Goal: Transaction & Acquisition: Purchase product/service

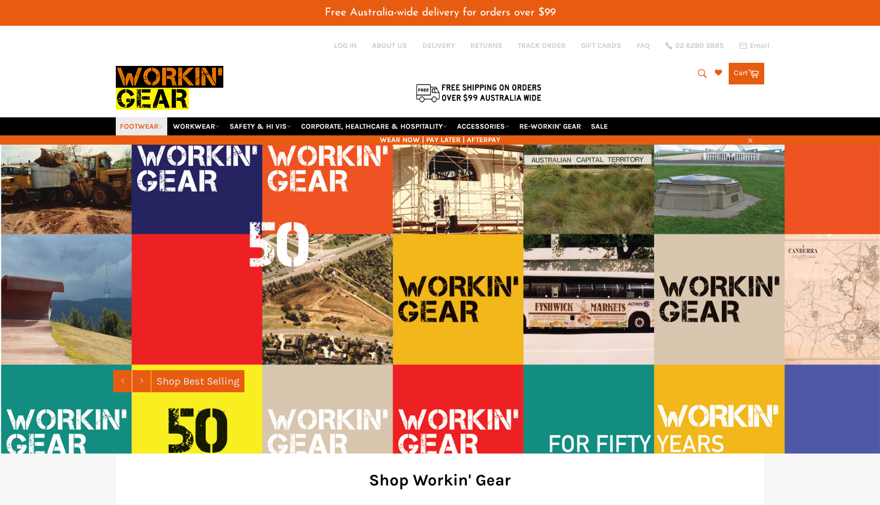
click at [163, 124] on icon at bounding box center [161, 126] width 5 height 5
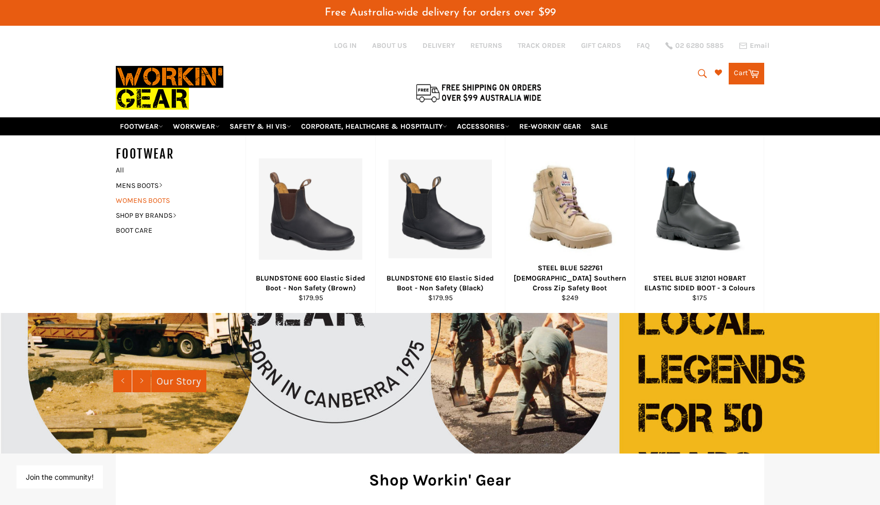
click at [148, 193] on link "WOMENS BOOTS" at bounding box center [173, 200] width 125 height 15
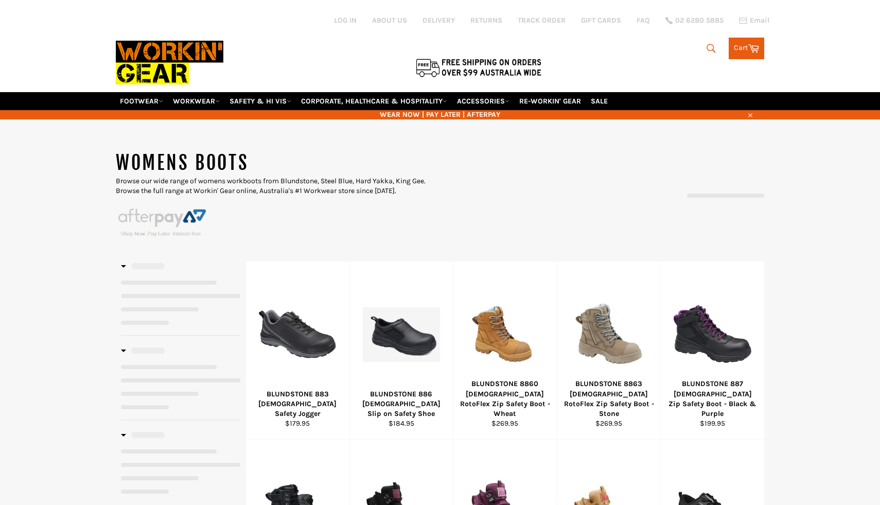
select select "**********"
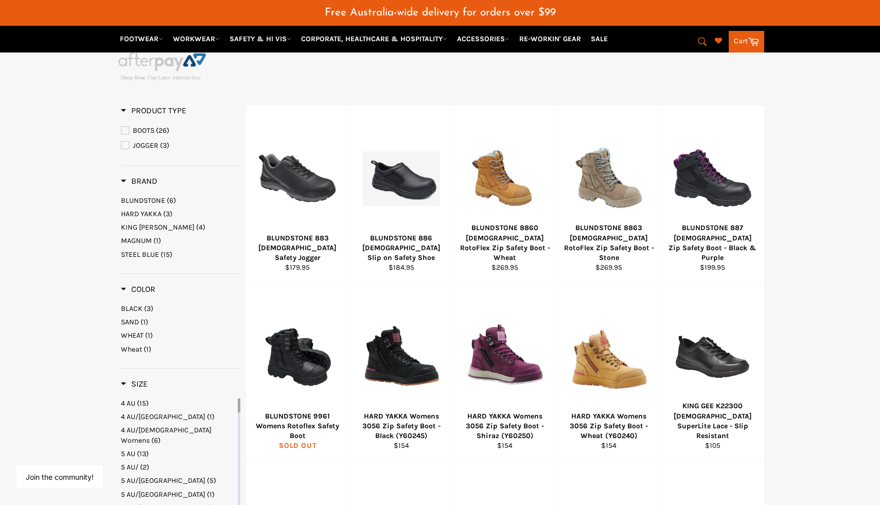
scroll to position [182, 0]
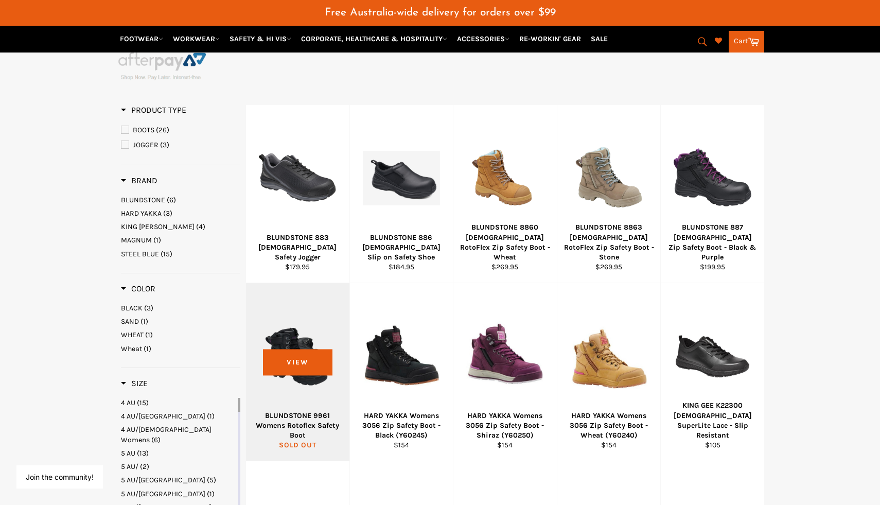
click at [303, 312] on div "View" at bounding box center [297, 372] width 103 height 178
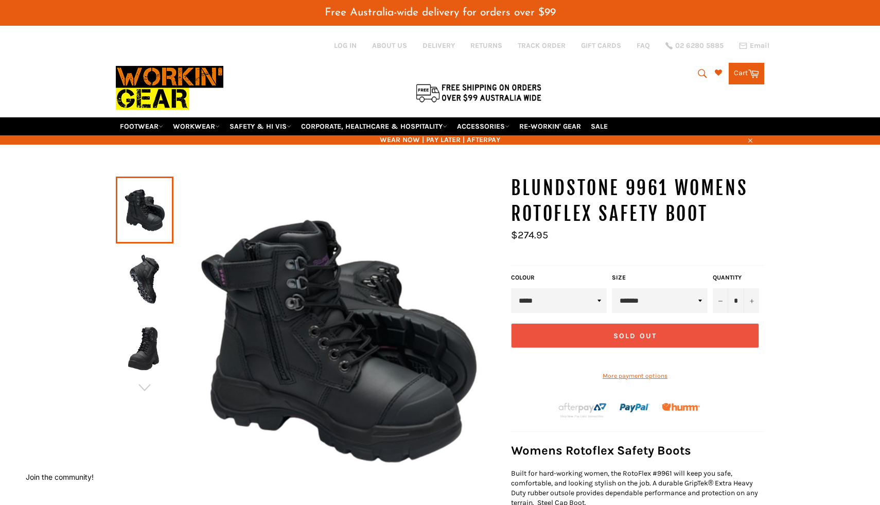
click at [148, 271] on img at bounding box center [144, 279] width 47 height 57
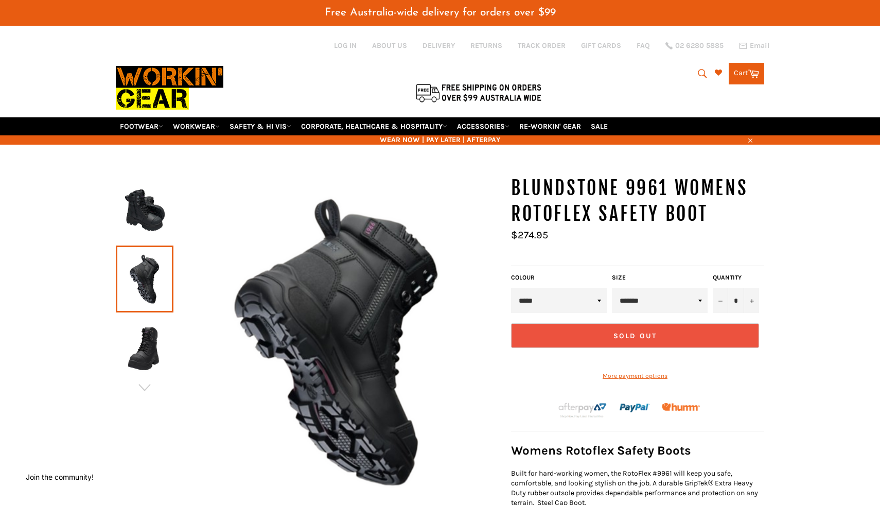
click at [143, 352] on img at bounding box center [144, 348] width 47 height 57
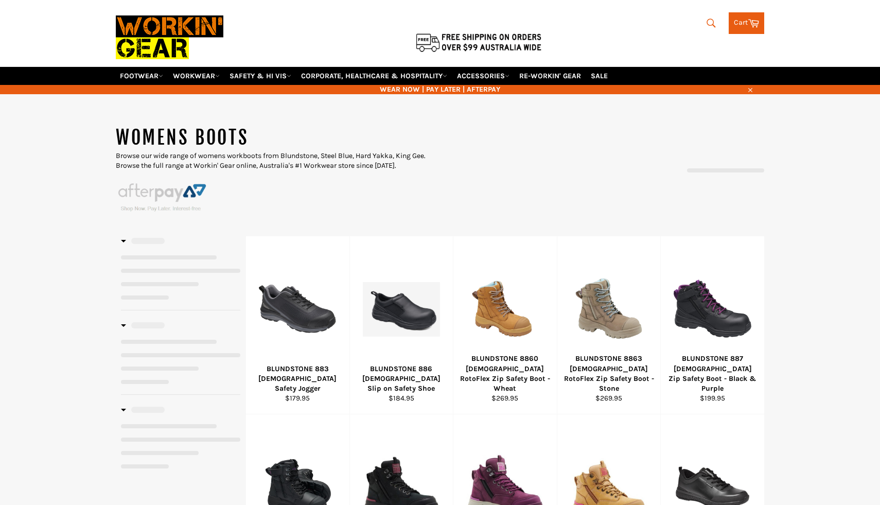
select select "**********"
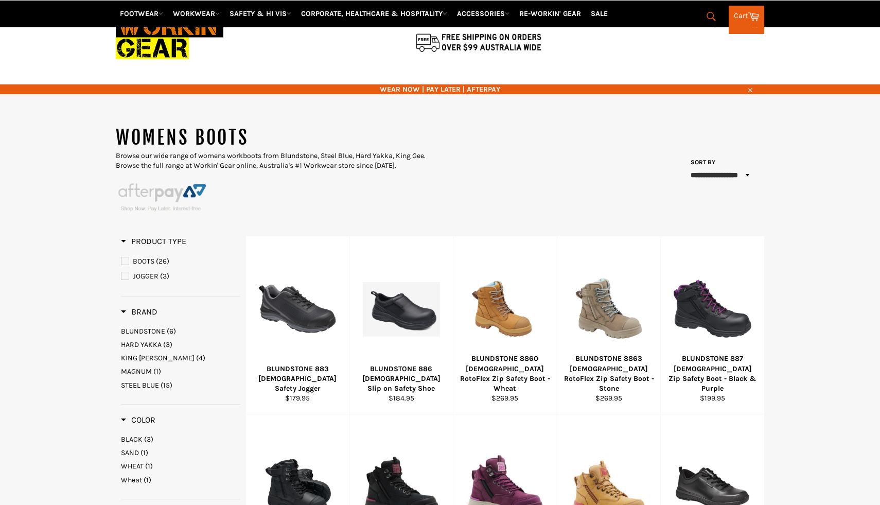
scroll to position [598, 0]
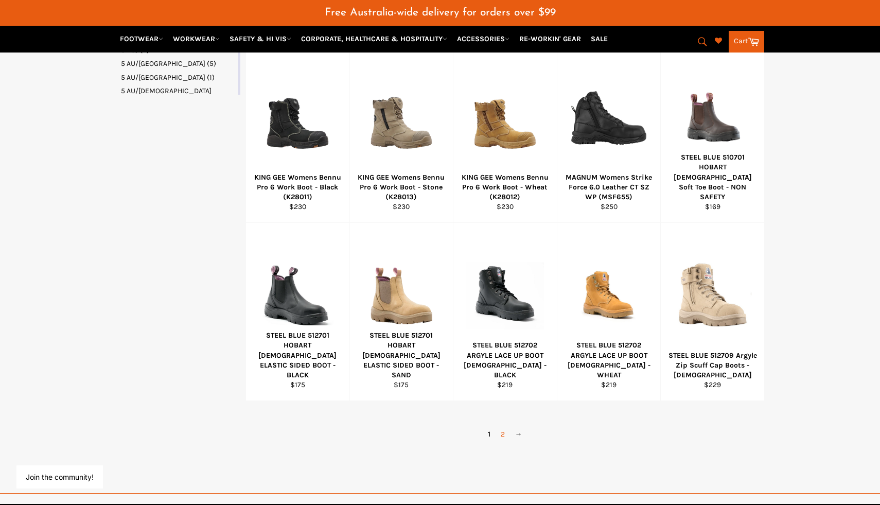
click at [501, 427] on link "2" at bounding box center [503, 434] width 14 height 15
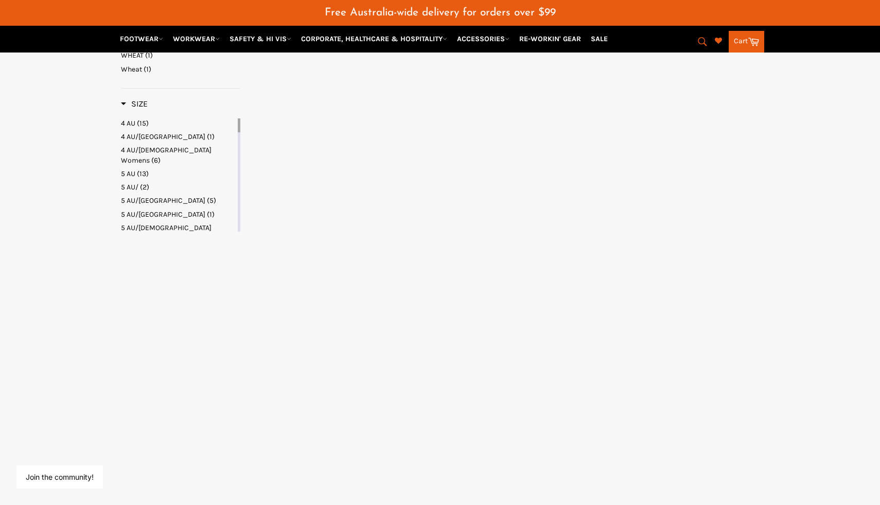
select select "**********"
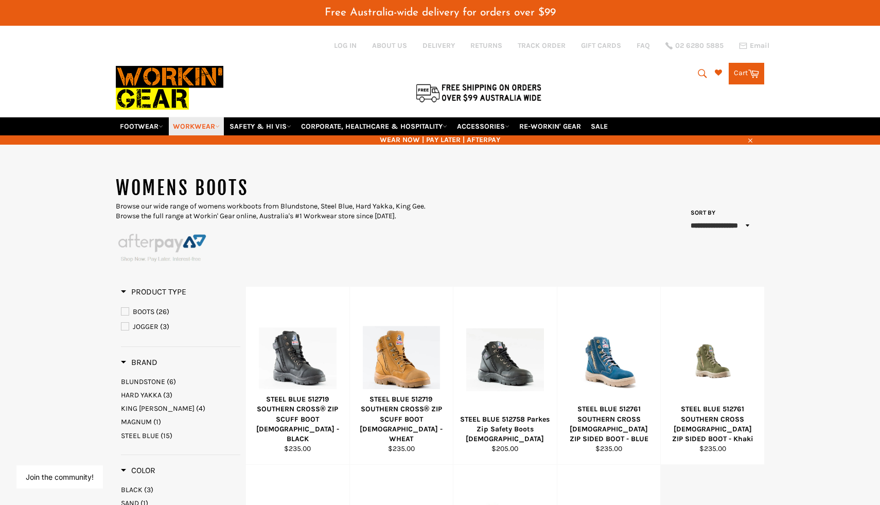
click at [223, 117] on link "WORKWEAR" at bounding box center [196, 126] width 55 height 18
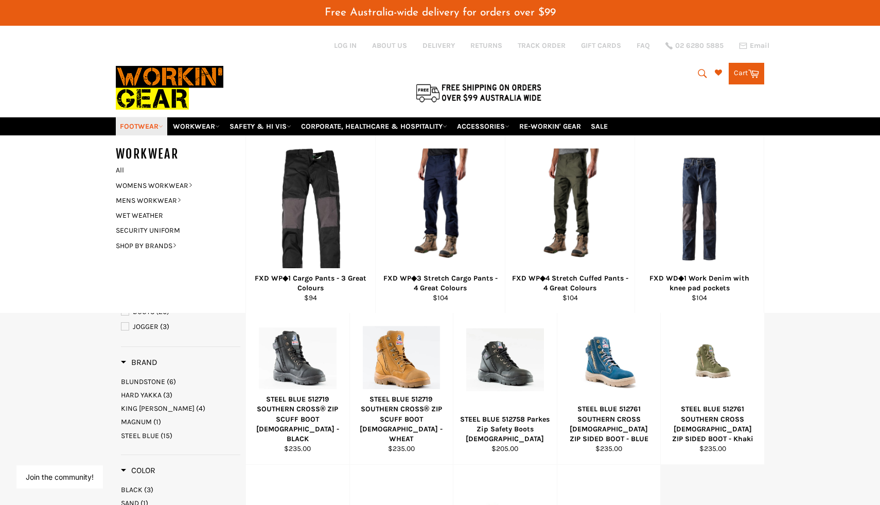
click at [160, 125] on icon at bounding box center [161, 126] width 4 height 2
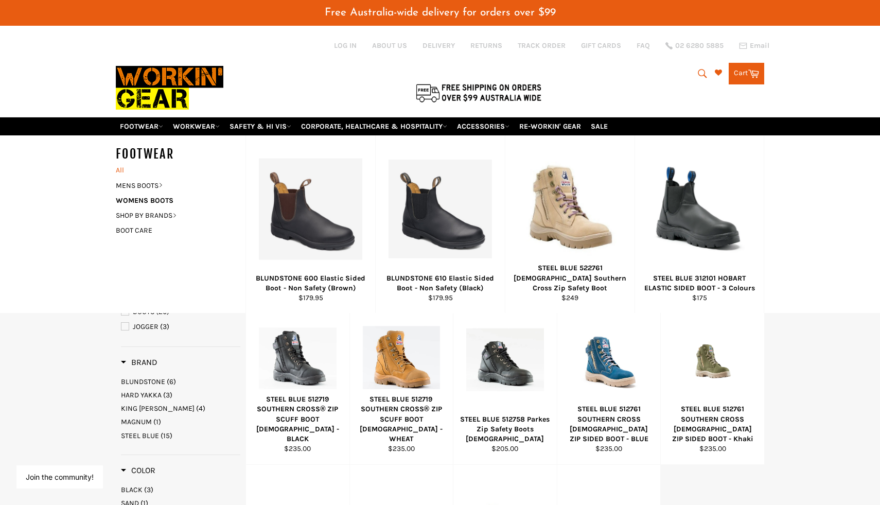
click at [120, 163] on link "All" at bounding box center [178, 170] width 135 height 15
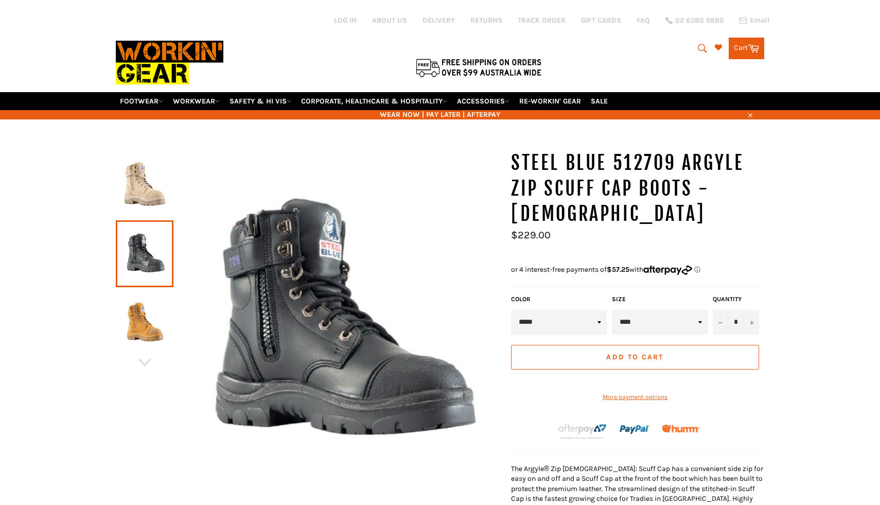
click at [144, 175] on img at bounding box center [144, 184] width 47 height 57
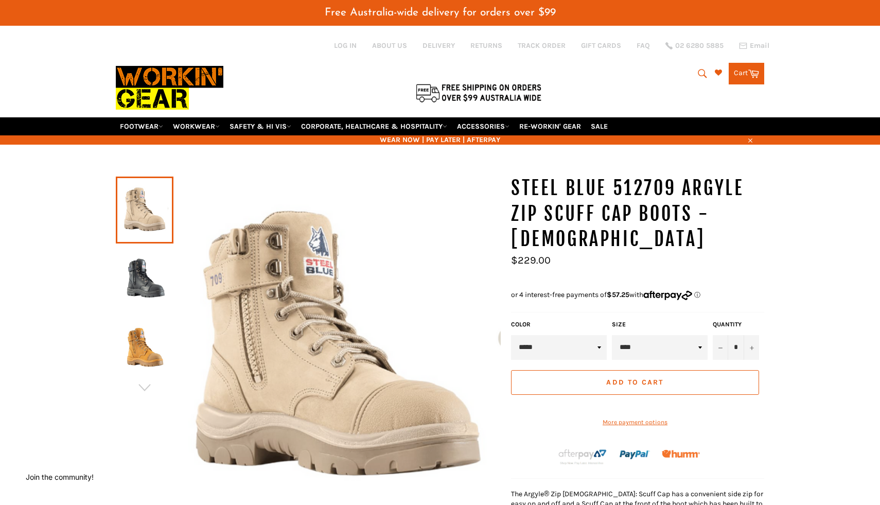
click at [163, 279] on img at bounding box center [144, 279] width 47 height 57
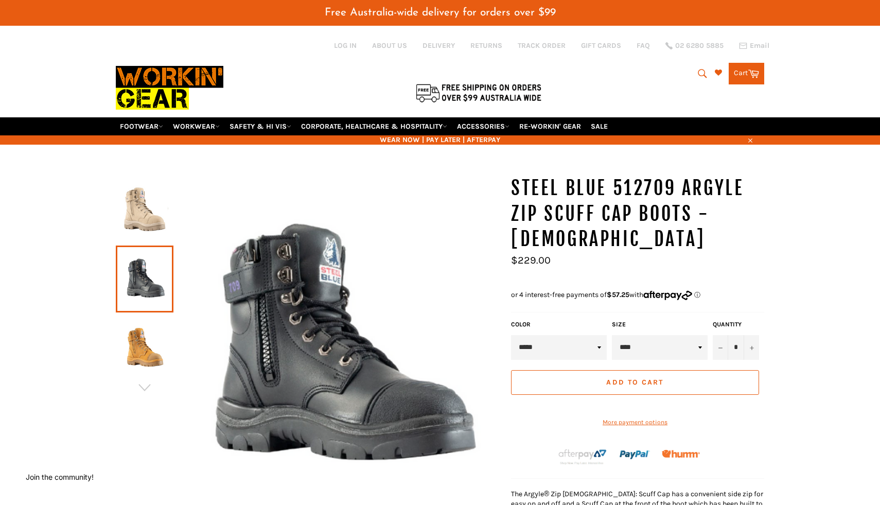
click at [147, 208] on img at bounding box center [144, 210] width 47 height 57
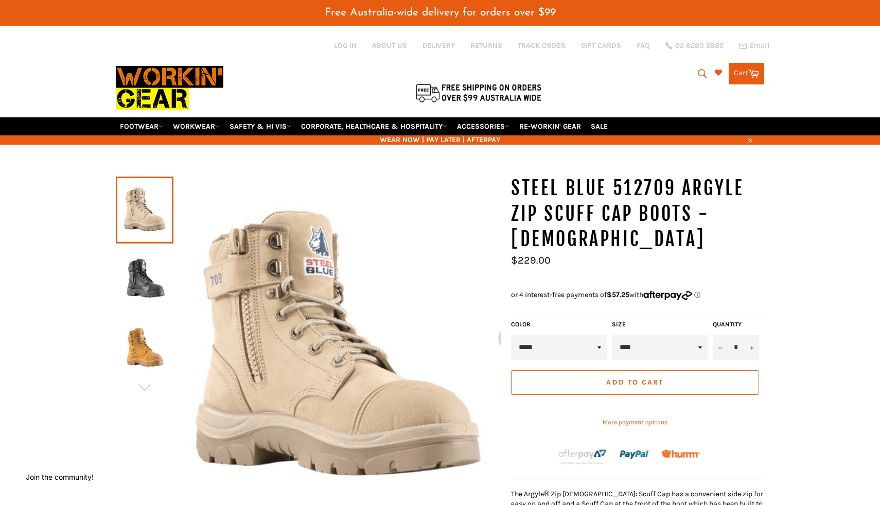
click at [137, 266] on img at bounding box center [144, 279] width 47 height 57
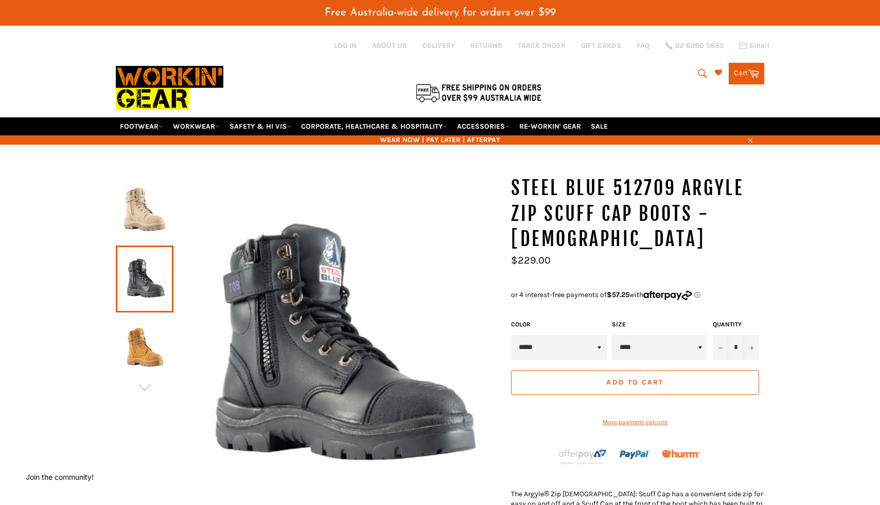
click at [133, 326] on img at bounding box center [144, 348] width 47 height 57
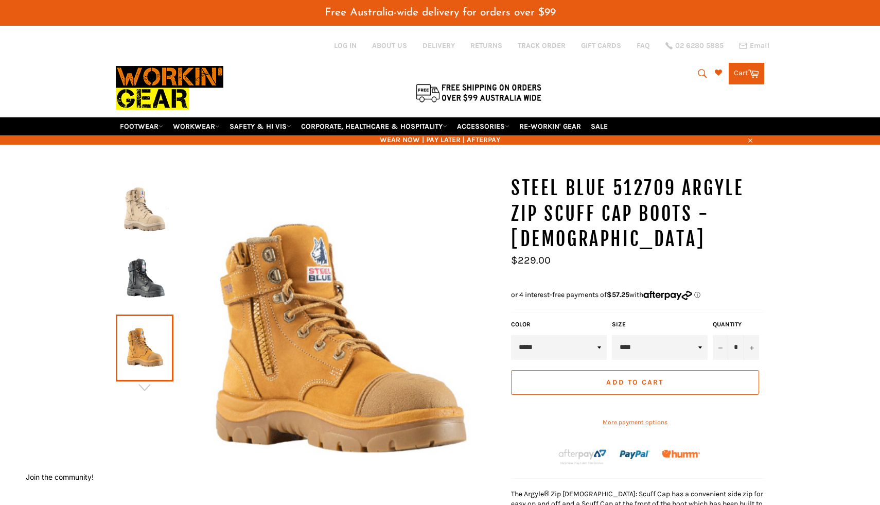
click at [159, 204] on img at bounding box center [144, 210] width 47 height 57
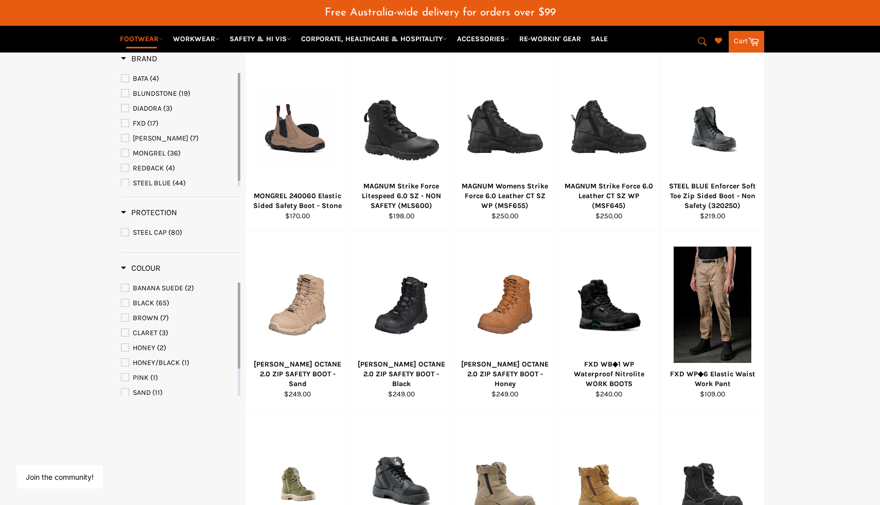
scroll to position [164, 0]
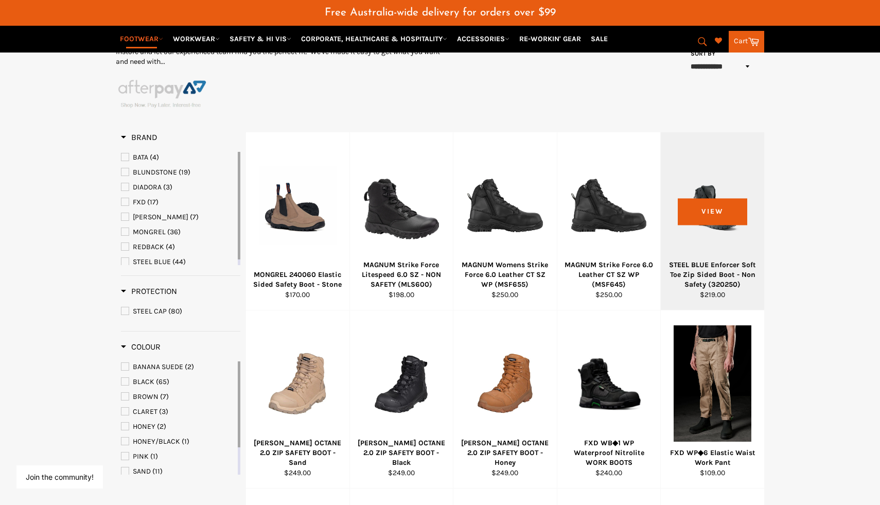
click at [727, 260] on div "STEEL BLUE Enforcer Soft Toe Zip Sided Boot - Non Safety (320250)" at bounding box center [712, 275] width 91 height 30
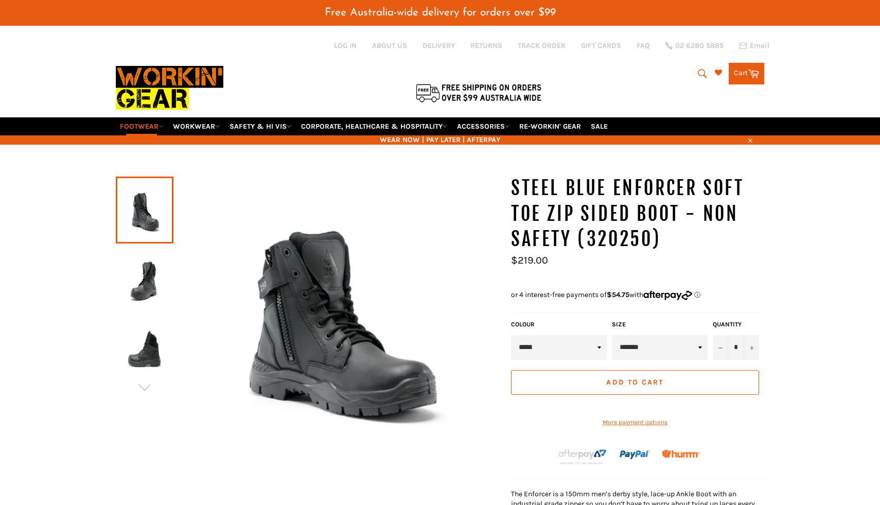
click at [146, 276] on img at bounding box center [144, 279] width 47 height 57
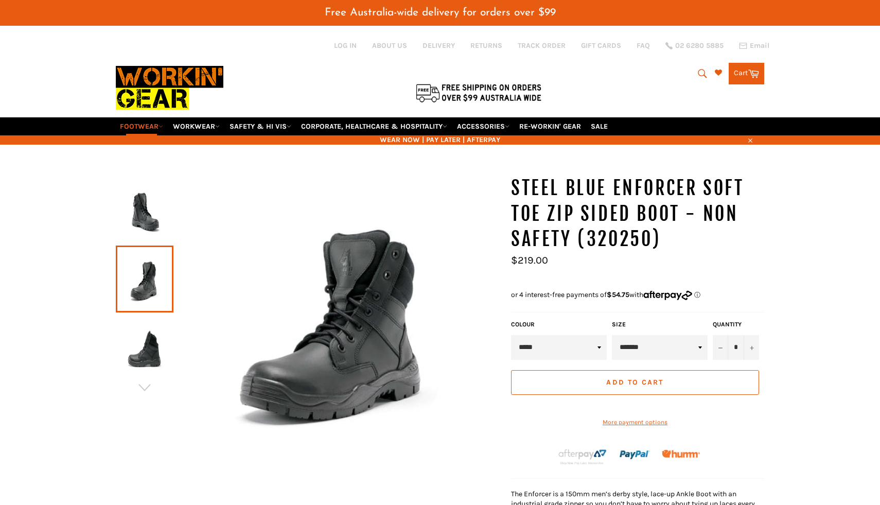
click at [140, 337] on img at bounding box center [144, 348] width 47 height 57
